Goal: Information Seeking & Learning: Learn about a topic

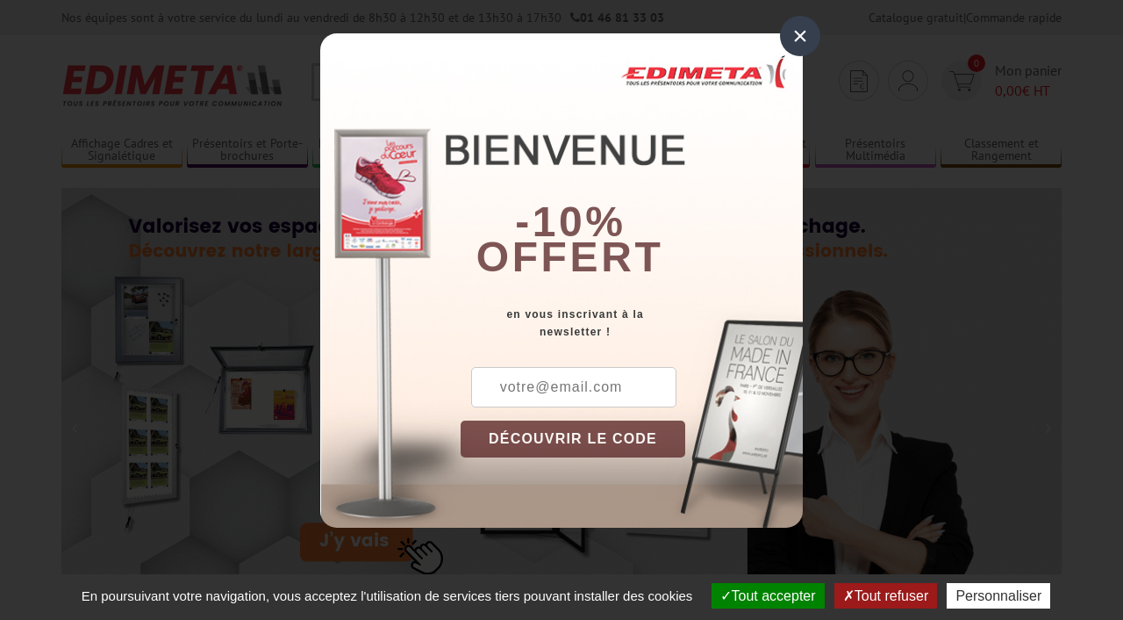
click at [800, 41] on div "×" at bounding box center [800, 36] width 40 height 40
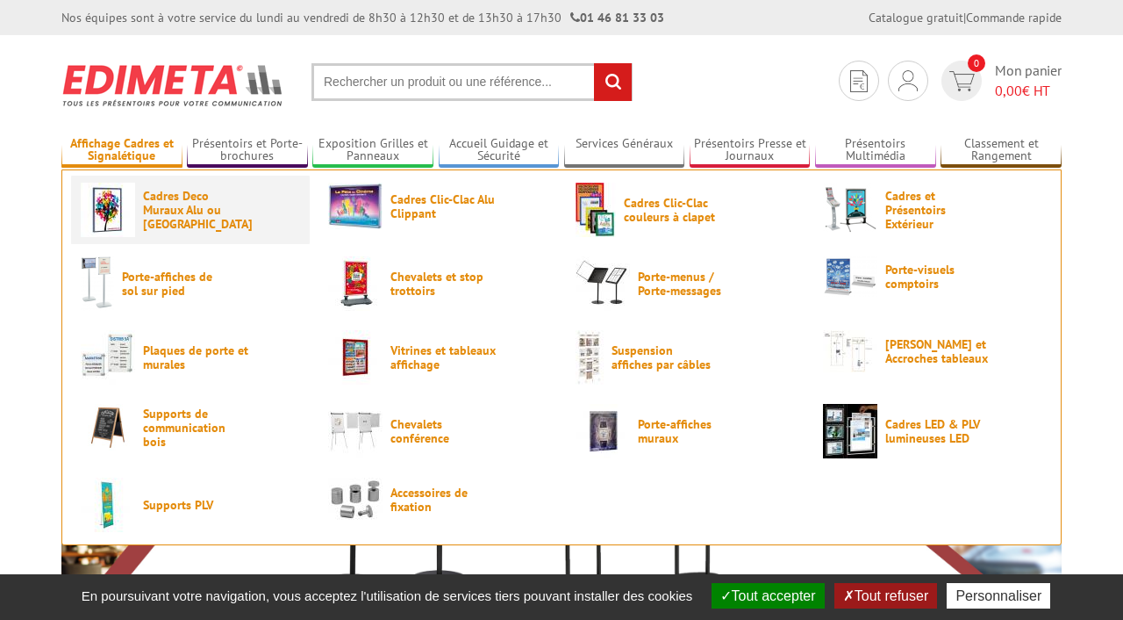
click at [158, 198] on span "Cadres Deco Muraux Alu ou [GEOGRAPHIC_DATA]" at bounding box center [195, 210] width 105 height 42
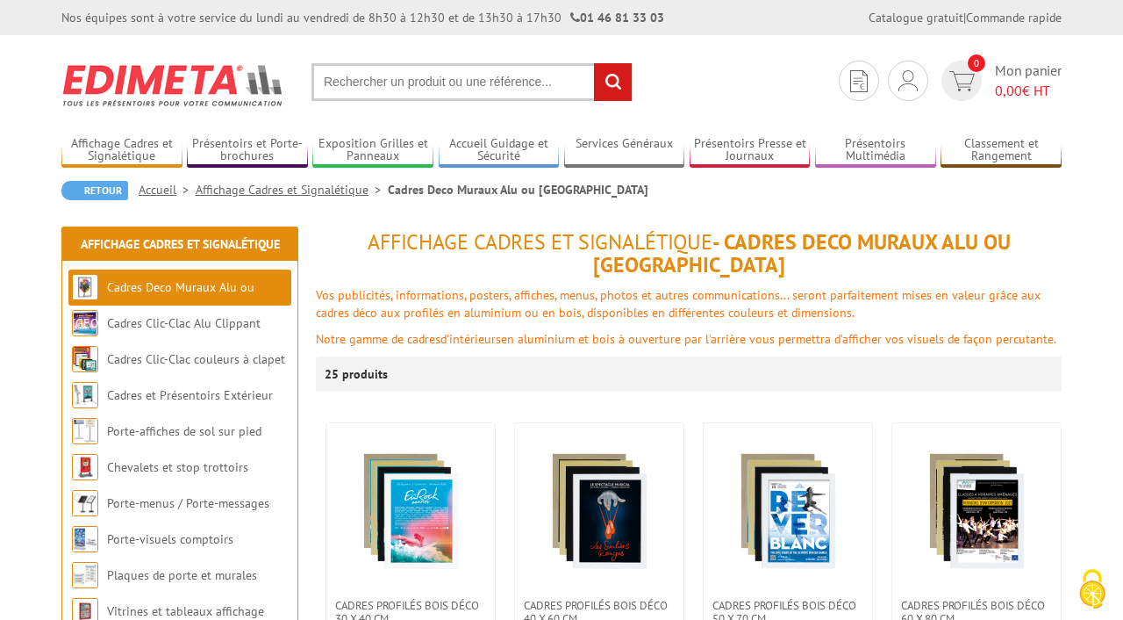
click at [447, 80] on input "text" at bounding box center [472, 82] width 321 height 38
type input "120 x 160"
click at [615, 72] on input "rechercher" at bounding box center [613, 82] width 38 height 38
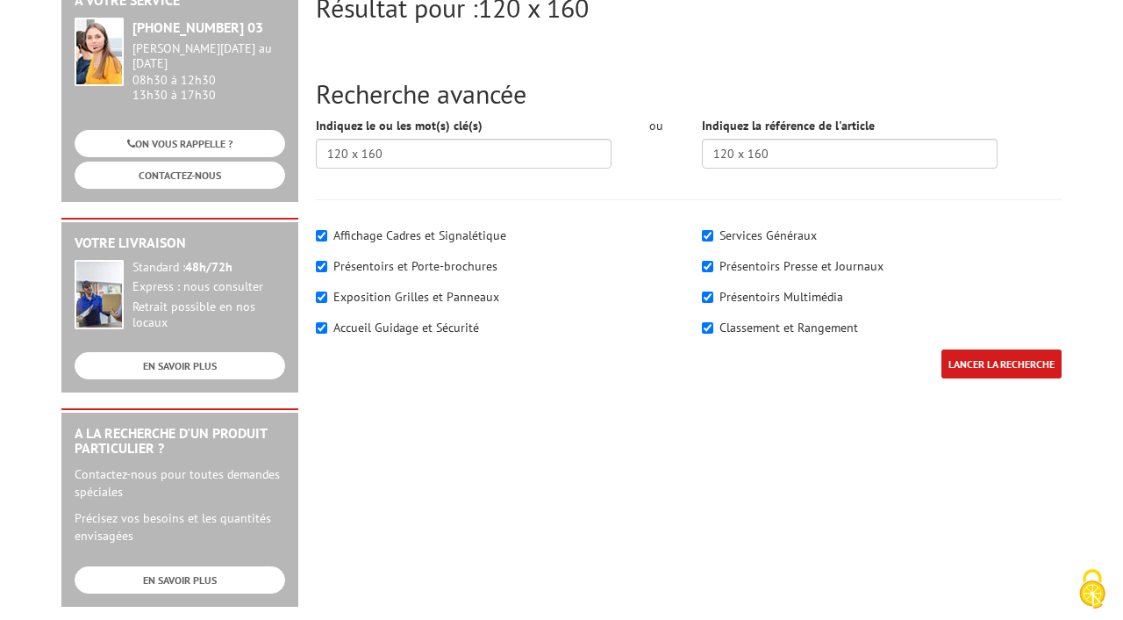
scroll to position [237, 0]
click at [461, 237] on label "Affichage Cadres et Signalétique" at bounding box center [419, 236] width 173 height 16
click at [327, 237] on input"] "Affichage Cadres et Signalétique" at bounding box center [321, 236] width 11 height 11
click at [448, 234] on label "Affichage Cadres et Signalétique" at bounding box center [419, 236] width 173 height 16
click at [327, 234] on input"] "Affichage Cadres et Signalétique" at bounding box center [321, 236] width 11 height 11
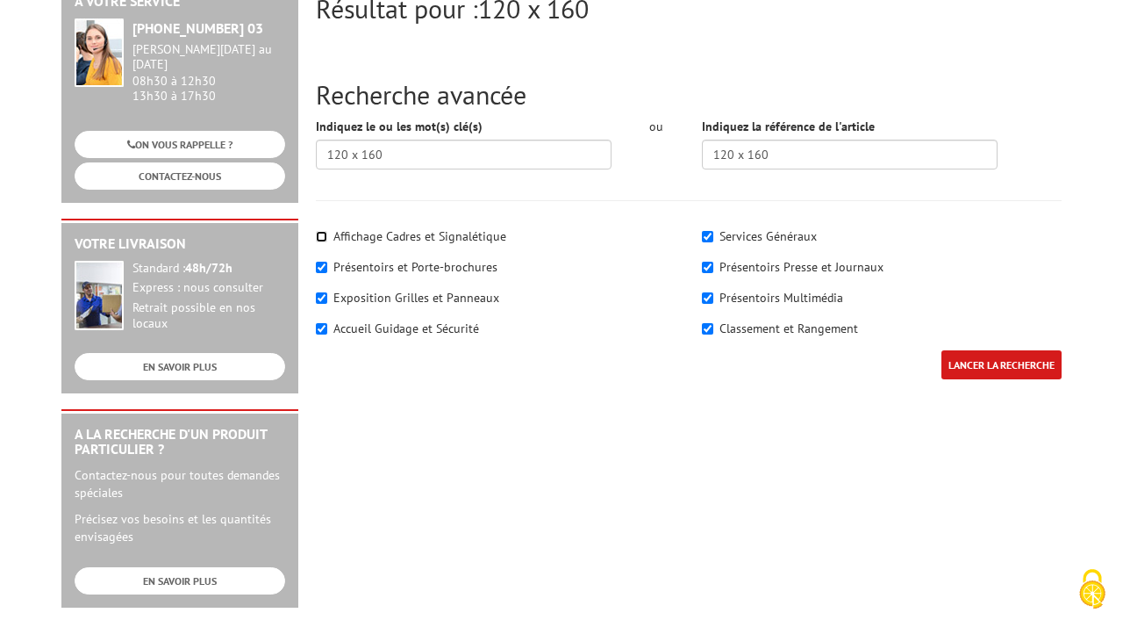
checkbox input"] "true"
click at [969, 356] on input "LANCER LA RECHERCHE" at bounding box center [1002, 364] width 120 height 29
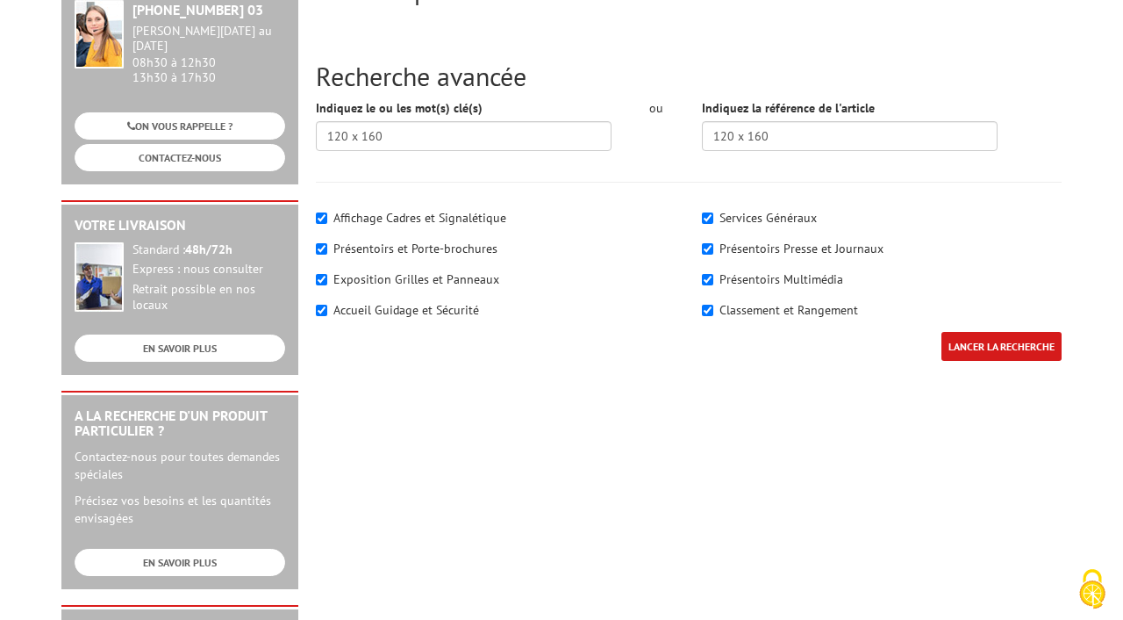
scroll to position [257, 0]
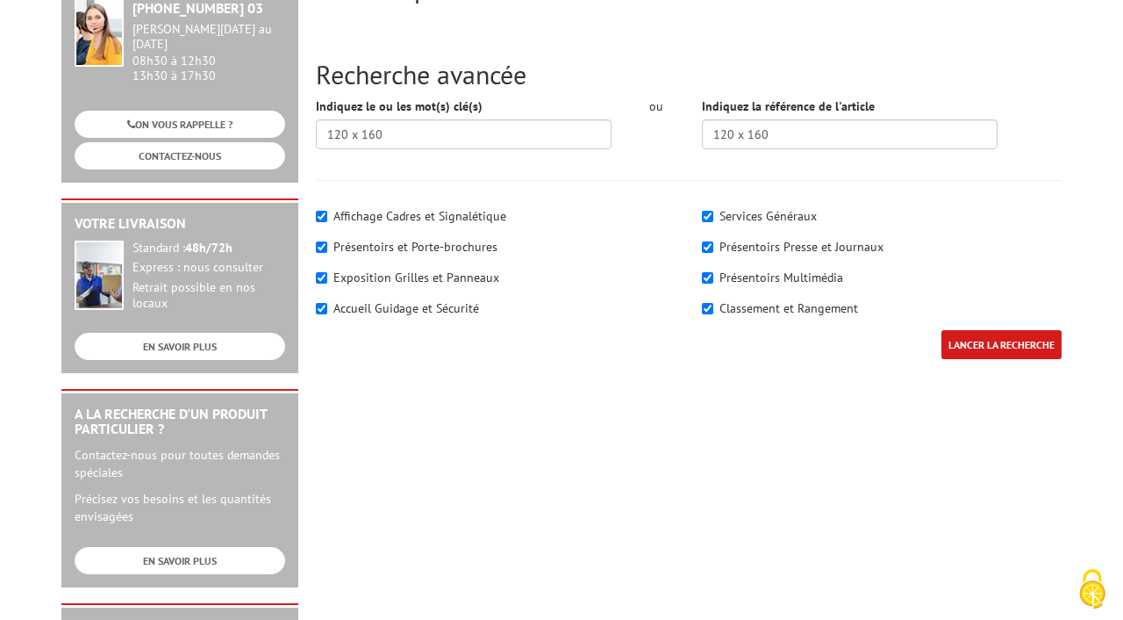
click at [978, 346] on input "LANCER LA RECHERCHE" at bounding box center [1002, 344] width 120 height 29
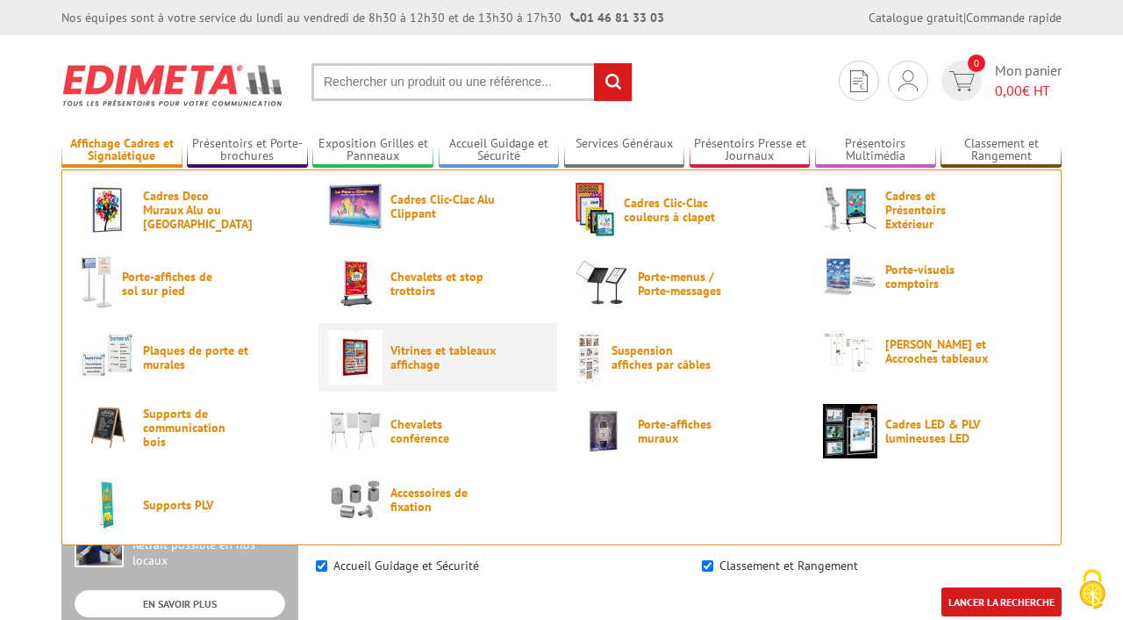
click at [423, 364] on span "Vitrines et tableaux affichage" at bounding box center [442, 357] width 105 height 28
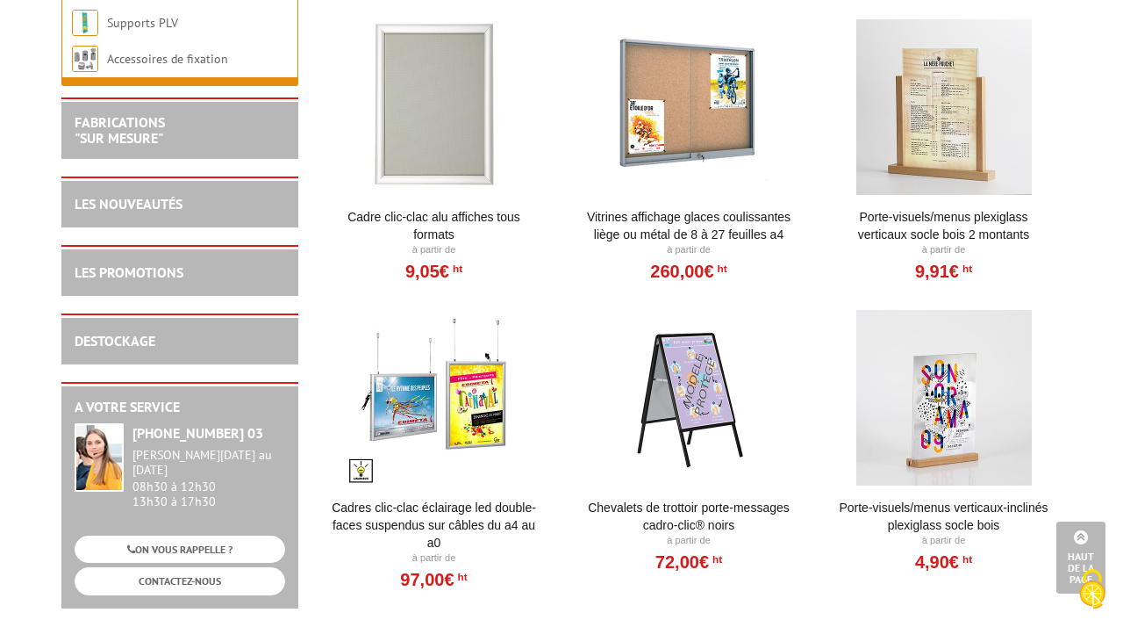
scroll to position [2180, 0]
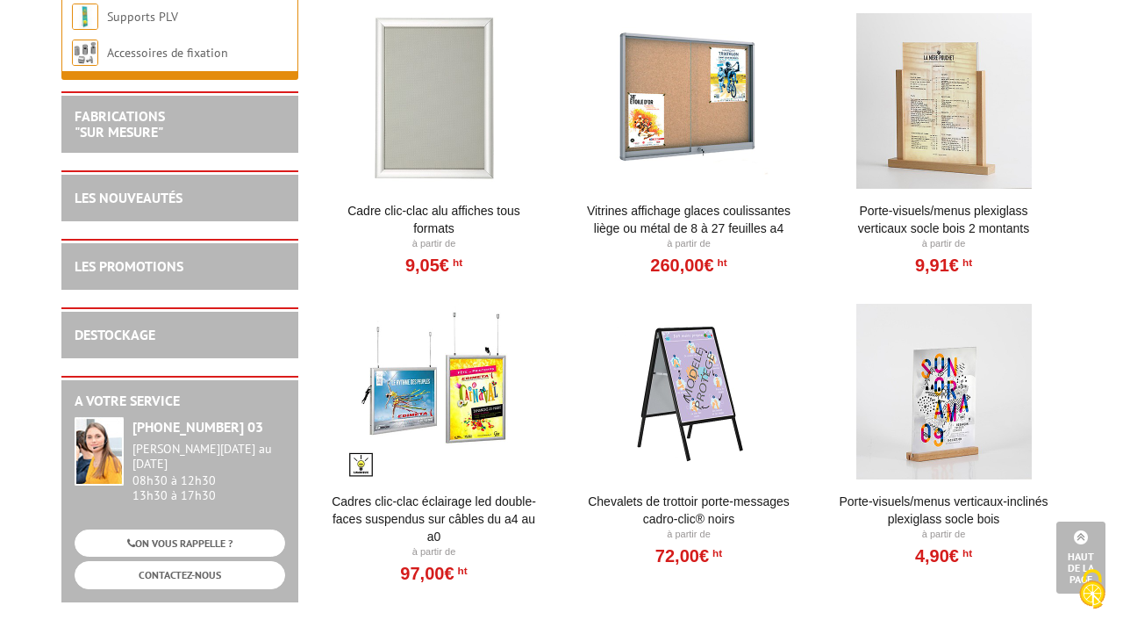
click at [434, 140] on div at bounding box center [434, 100] width 217 height 175
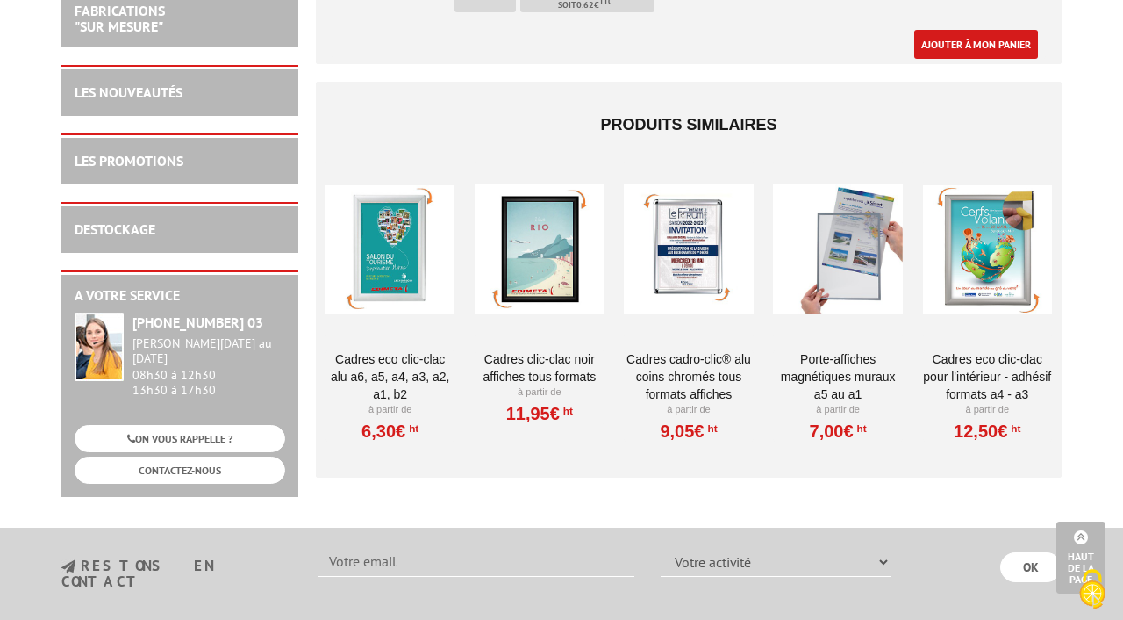
scroll to position [6047, 0]
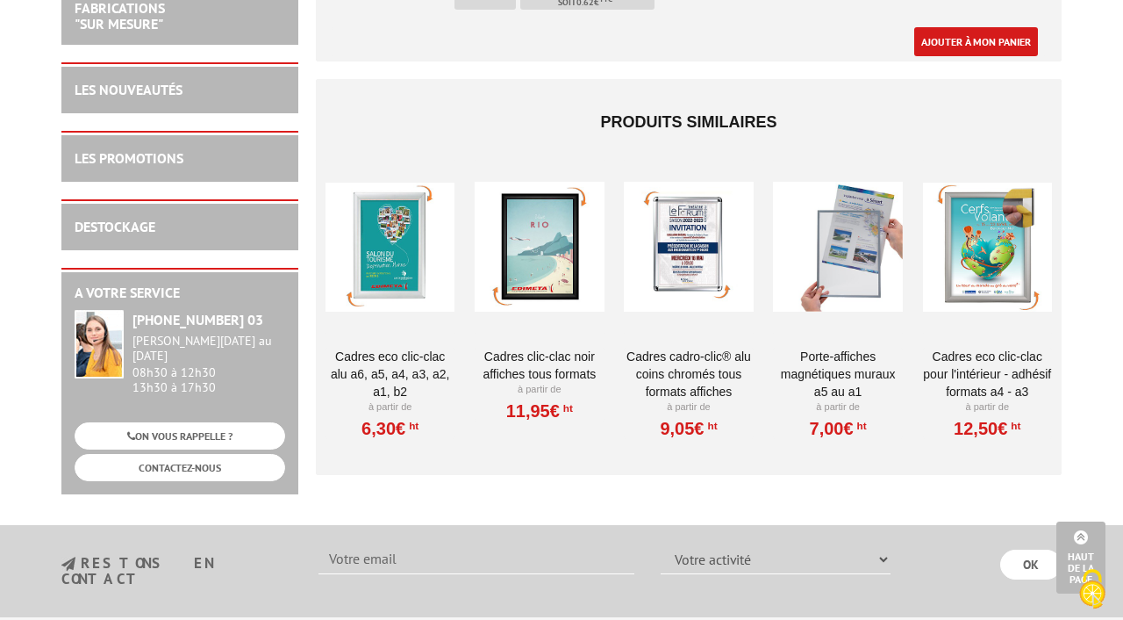
click at [562, 247] on div at bounding box center [539, 246] width 129 height 175
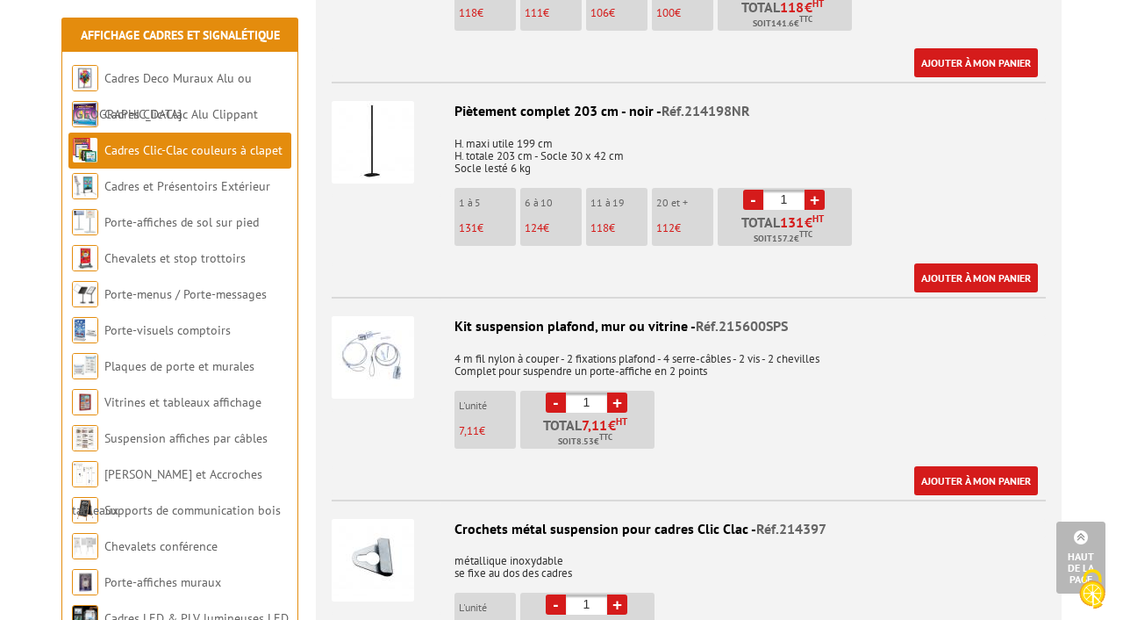
scroll to position [4925, 0]
